Goal: Use online tool/utility: Utilize a website feature to perform a specific function

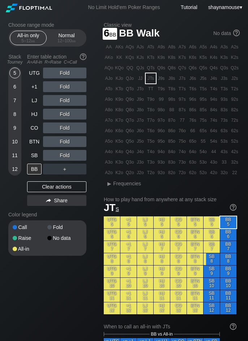
click at [13, 85] on div "6" at bounding box center [14, 86] width 11 height 11
click at [16, 75] on div "5" at bounding box center [14, 73] width 11 height 11
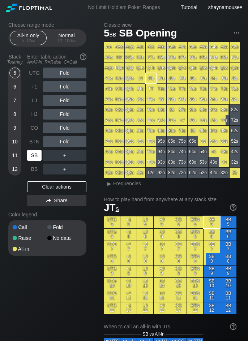
click at [37, 154] on div "SB" at bounding box center [34, 155] width 14 height 11
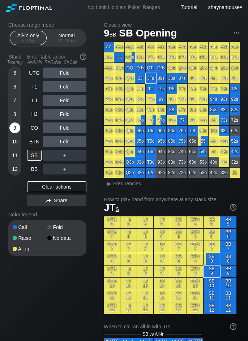
click at [16, 132] on div "9" at bounding box center [14, 128] width 11 height 11
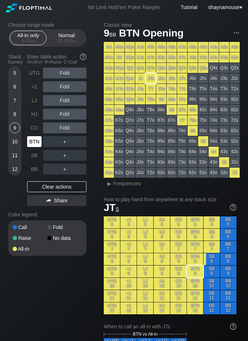
click at [30, 141] on div "BTN" at bounding box center [34, 141] width 14 height 11
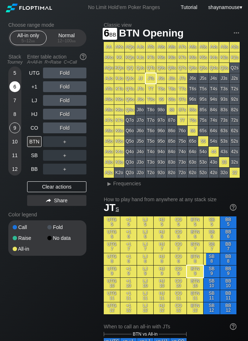
click at [16, 88] on div "6" at bounding box center [14, 86] width 11 height 11
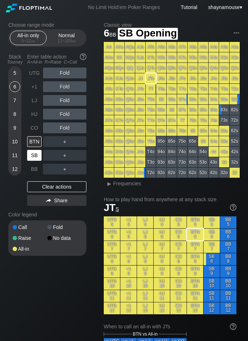
click at [37, 157] on div "SB" at bounding box center [34, 155] width 14 height 11
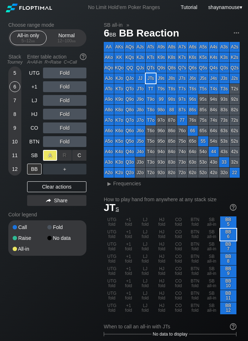
click at [48, 156] on div "A ✕" at bounding box center [50, 155] width 14 height 11
click at [37, 169] on div "BB" at bounding box center [34, 169] width 14 height 11
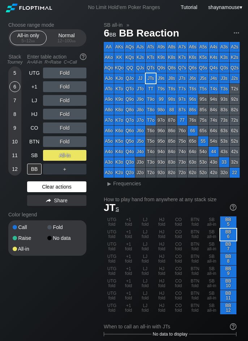
click at [55, 189] on div "Clear actions" at bounding box center [56, 186] width 59 height 11
click at [56, 189] on div "Clear actions" at bounding box center [56, 186] width 59 height 11
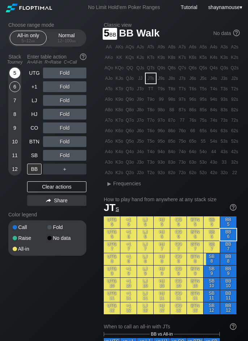
click at [16, 70] on div "5" at bounding box center [14, 73] width 11 height 11
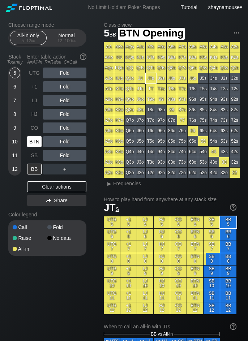
click at [39, 138] on div "BTN" at bounding box center [34, 141] width 14 height 11
